Goal: Task Accomplishment & Management: Use online tool/utility

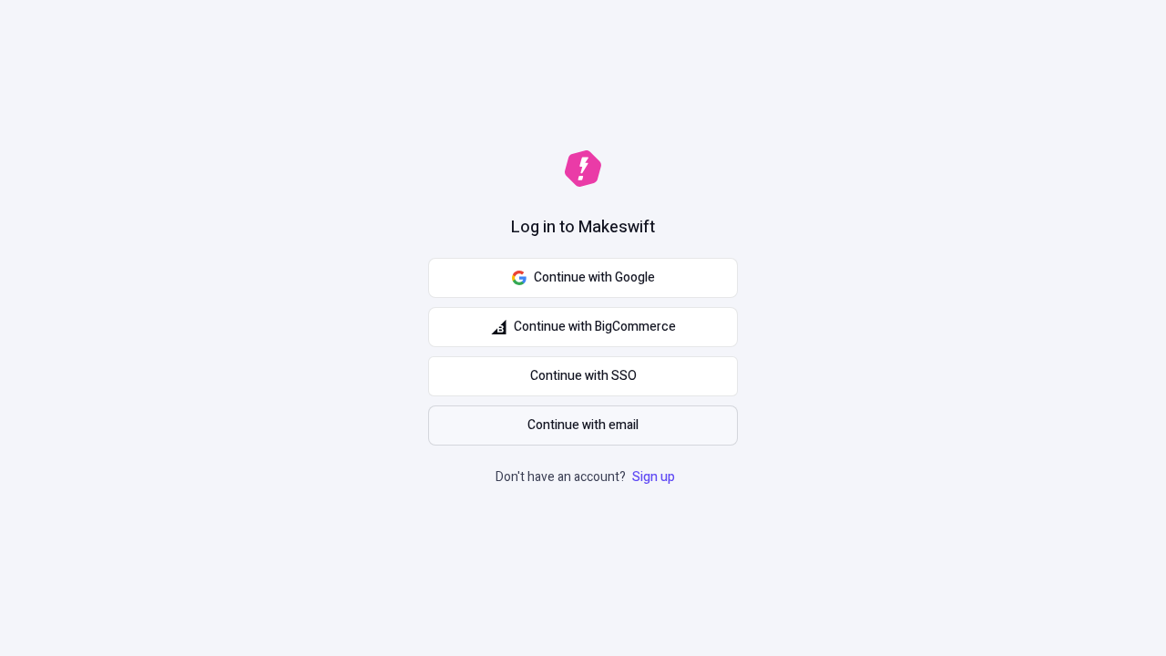
click at [583, 425] on span "Continue with email" at bounding box center [583, 425] width 111 height 20
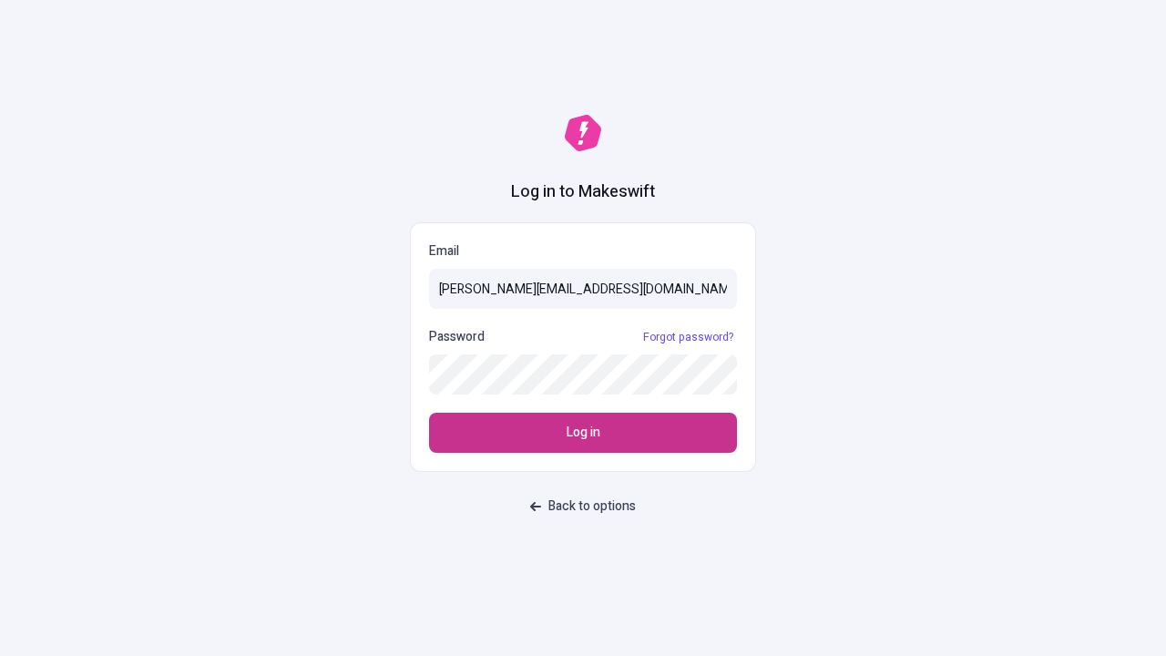
click at [583, 433] on span "Log in" at bounding box center [584, 433] width 34 height 20
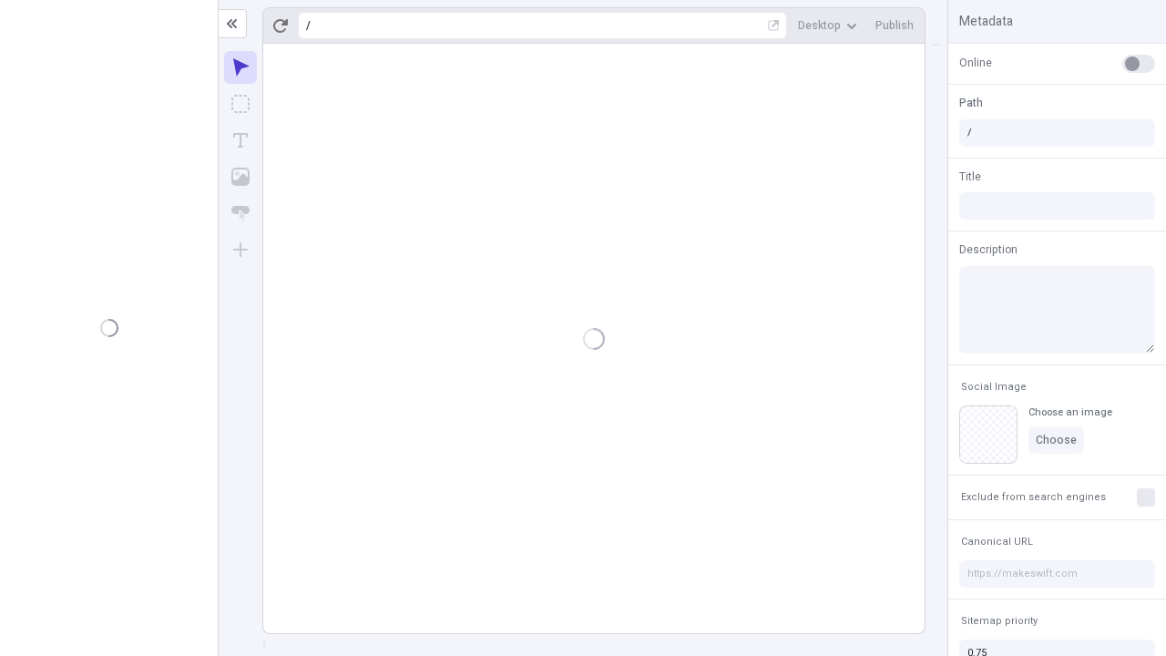
type input "/deep-link-acidus"
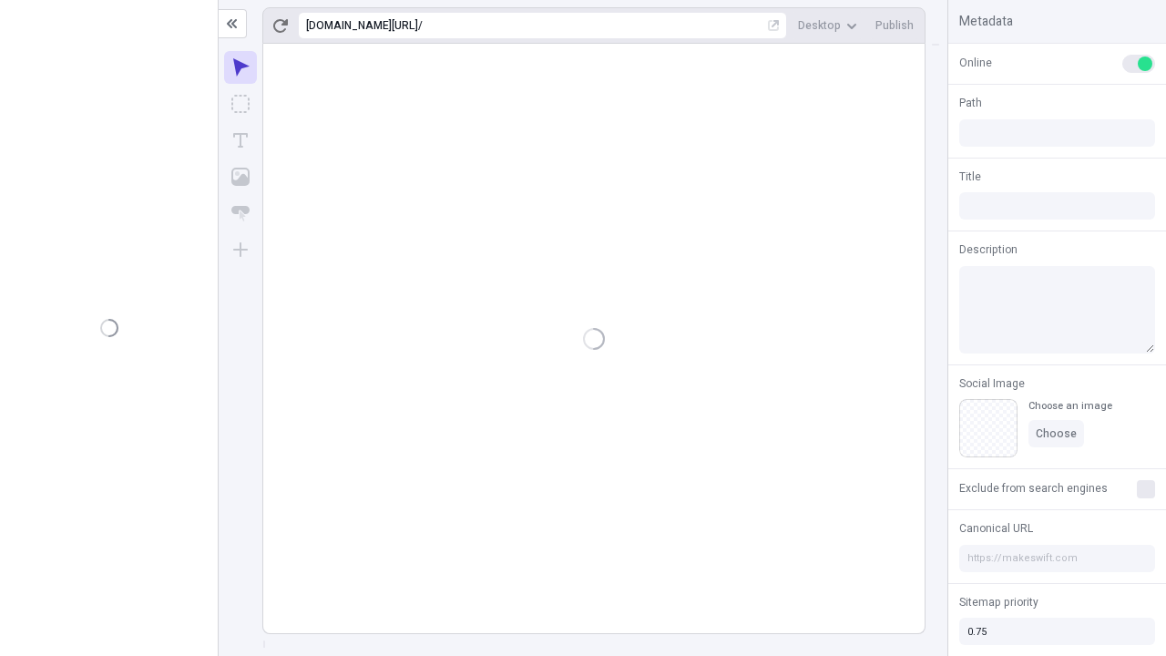
type input "/deep-link-acidus"
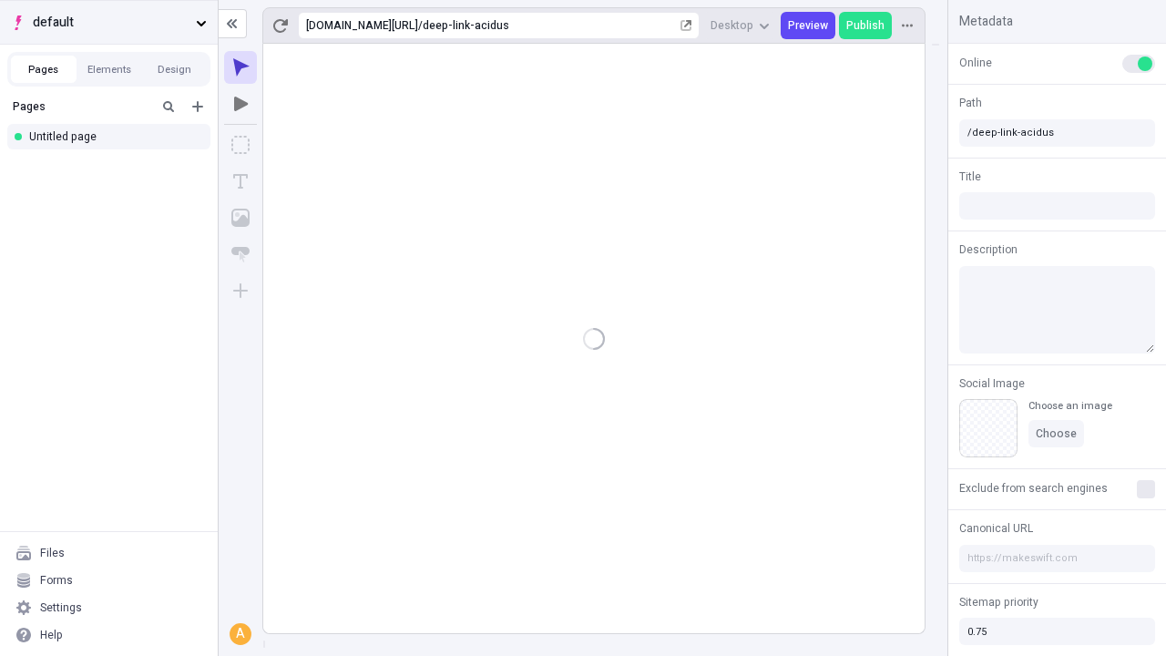
click at [108, 22] on span "default" at bounding box center [111, 23] width 156 height 20
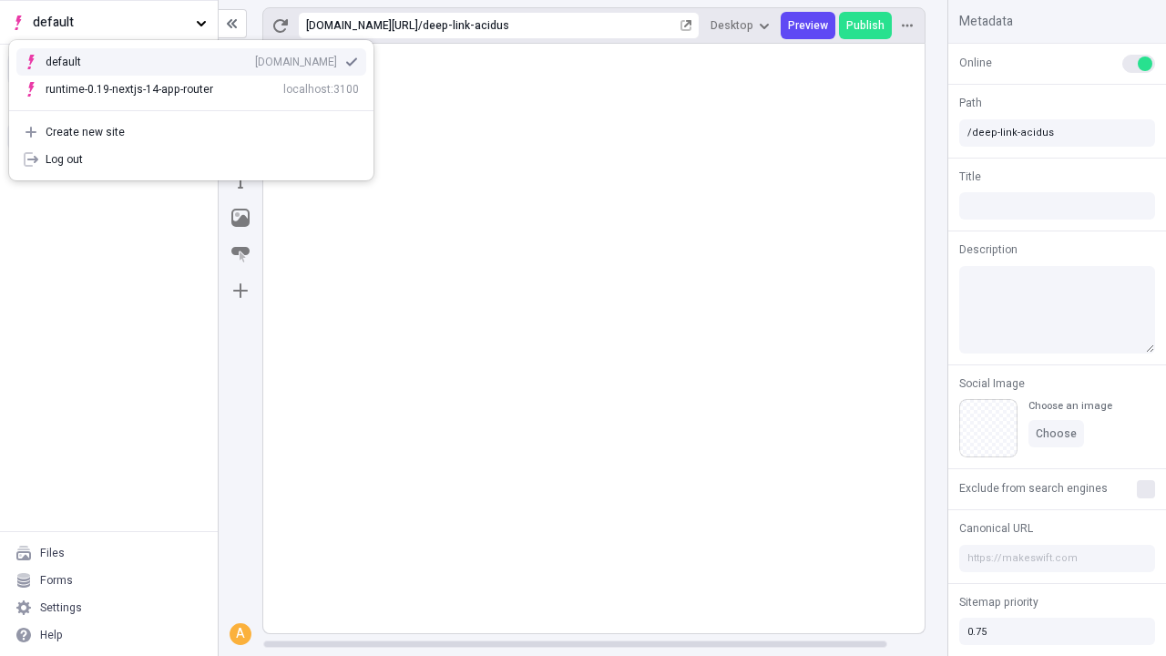
click at [255, 58] on div "qee9k4dy7d.staging.makeswift.site" at bounding box center [296, 62] width 82 height 15
click at [198, 107] on icon "Add new" at bounding box center [197, 106] width 11 height 11
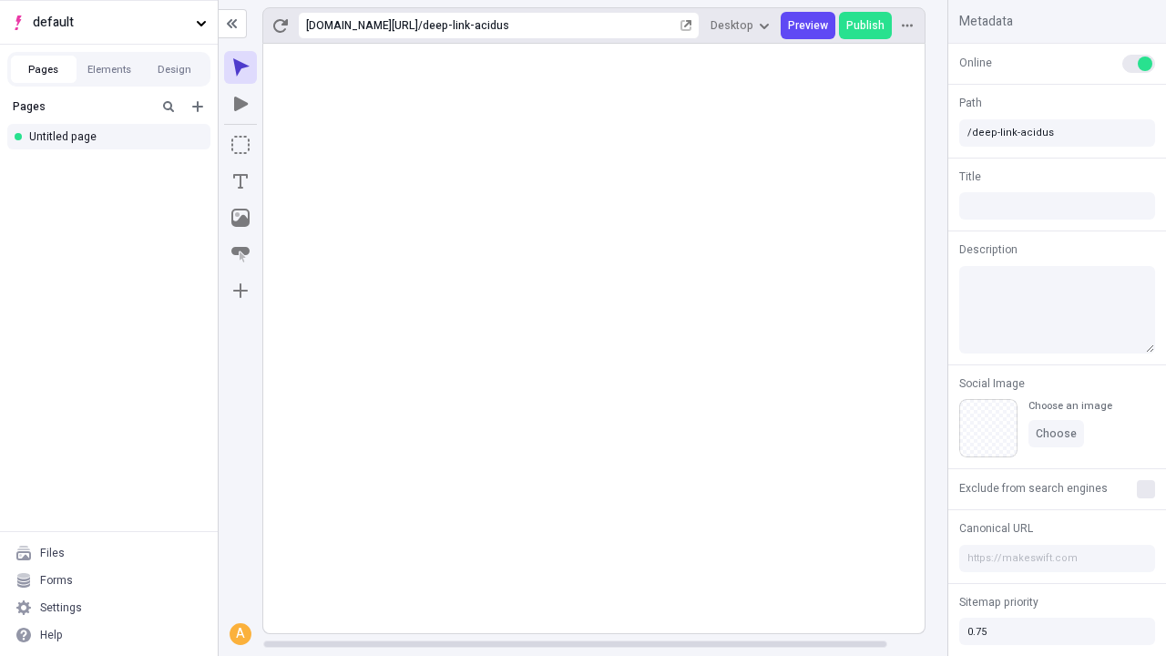
click at [114, 166] on div "Blank page" at bounding box center [113, 165] width 175 height 27
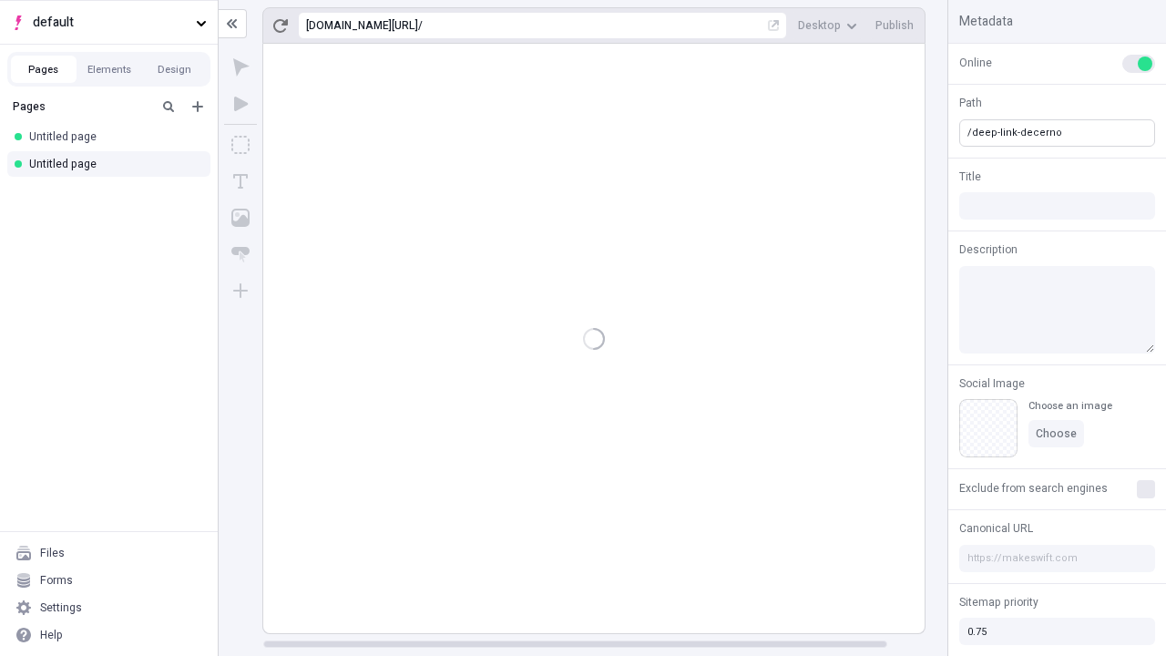
type input "/deep-link-decerno"
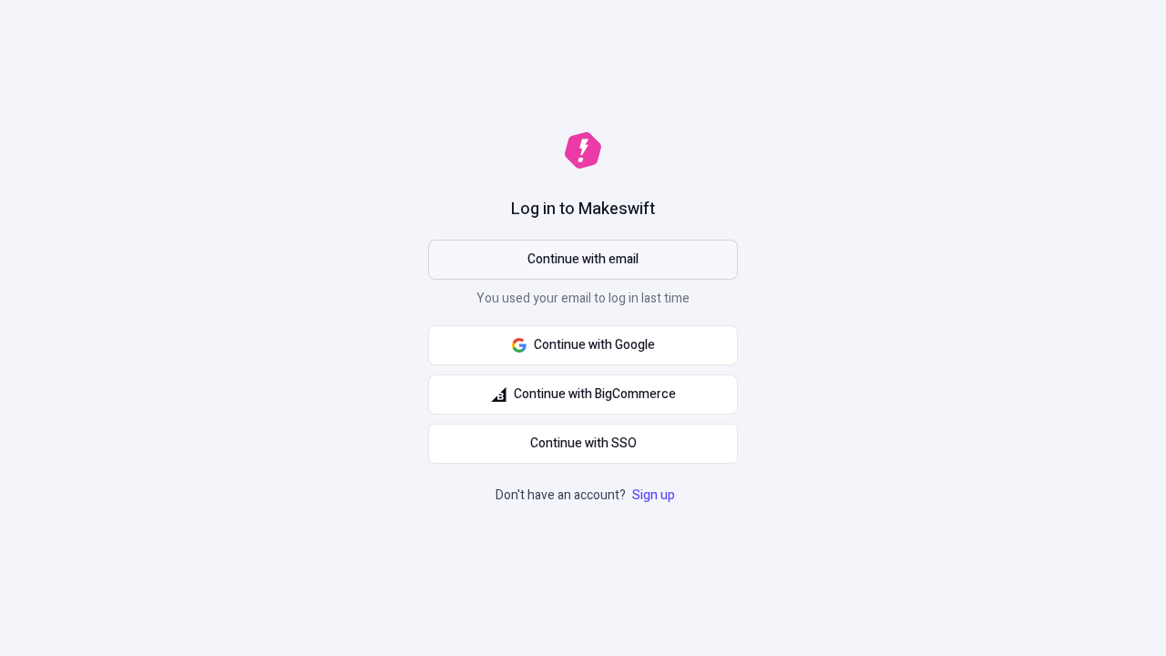
click at [583, 260] on span "Continue with email" at bounding box center [583, 260] width 111 height 20
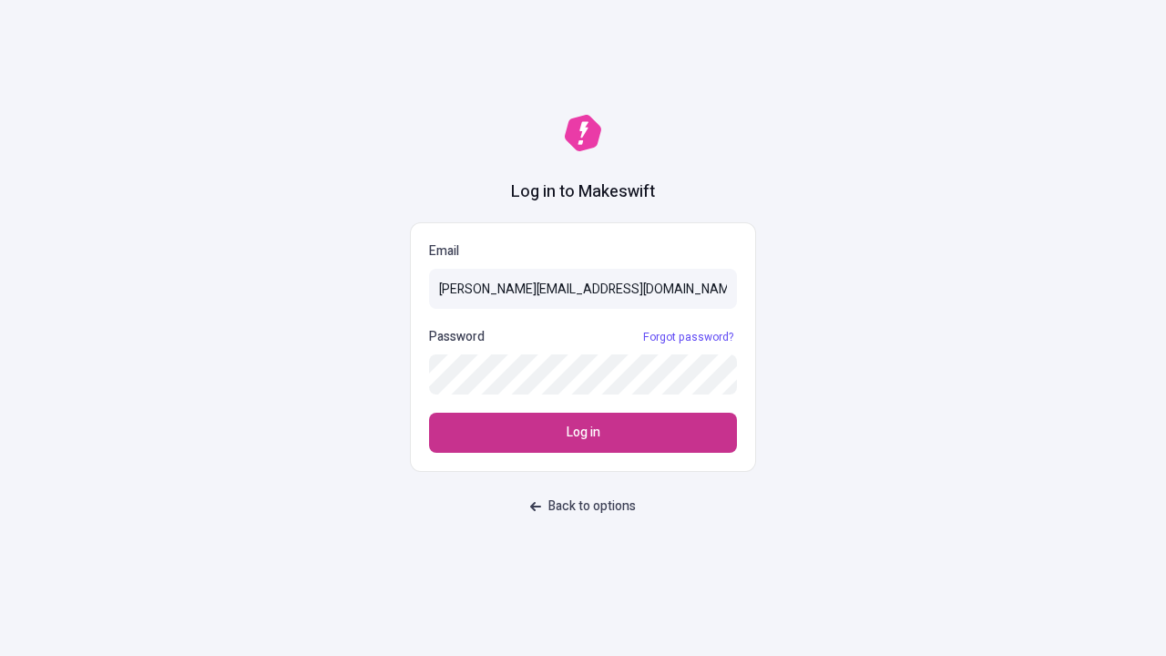
click at [583, 433] on span "Log in" at bounding box center [584, 433] width 34 height 20
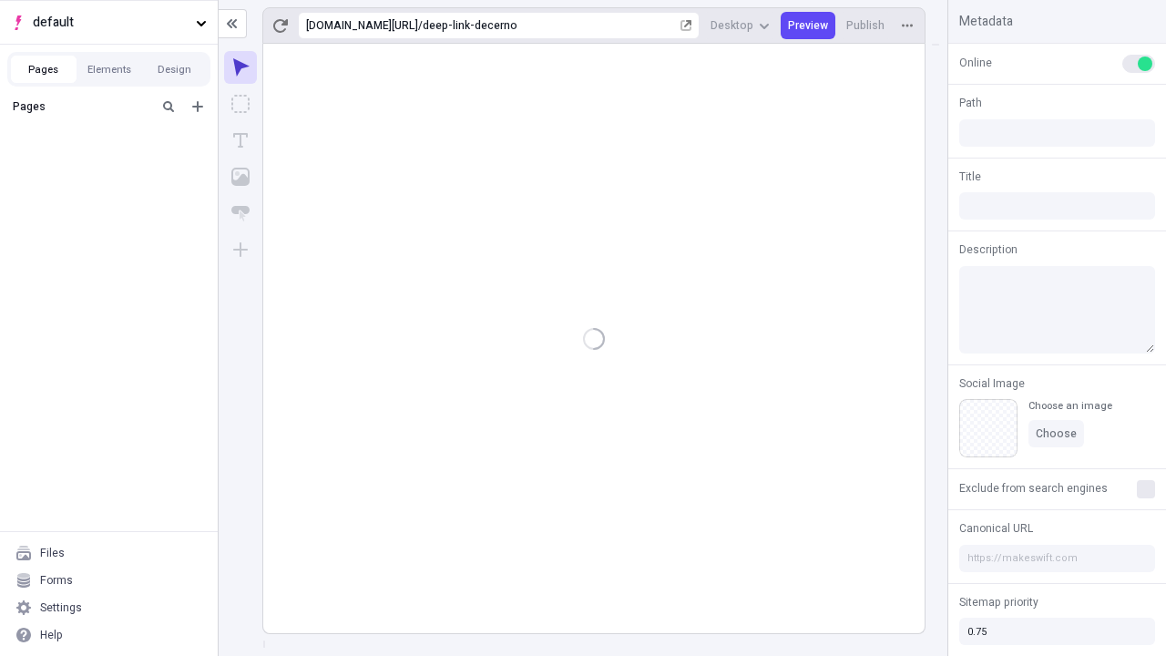
type input "/deep-link-decerno"
